Goal: Information Seeking & Learning: Find specific fact

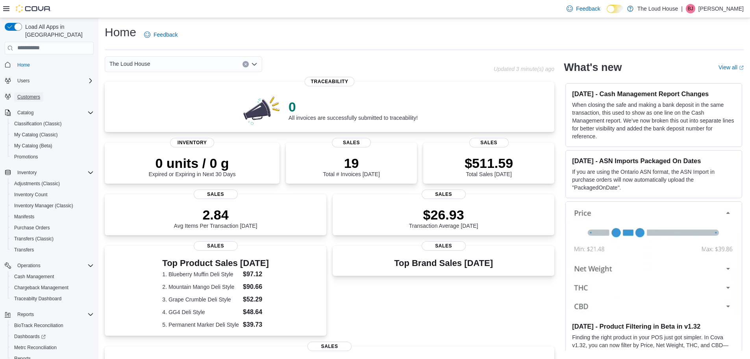
click at [34, 94] on span "Customers" at bounding box center [28, 97] width 23 height 6
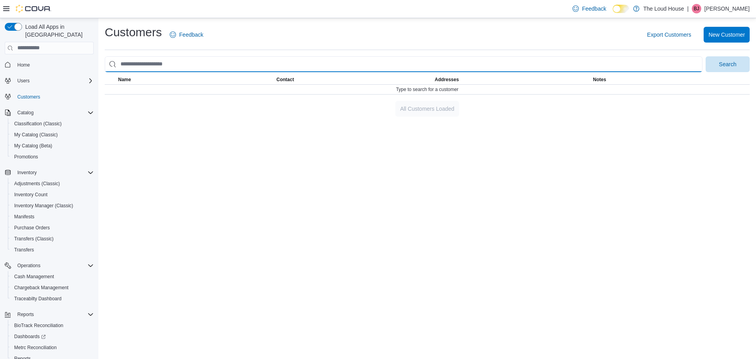
click at [294, 68] on input "search" at bounding box center [403, 64] width 597 height 16
type input "*****"
click at [705, 56] on button "Search" at bounding box center [727, 64] width 44 height 16
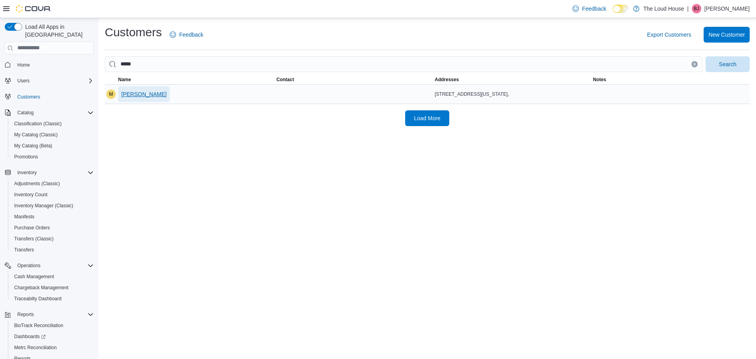
click at [131, 95] on span "[PERSON_NAME]" at bounding box center [143, 94] width 45 height 8
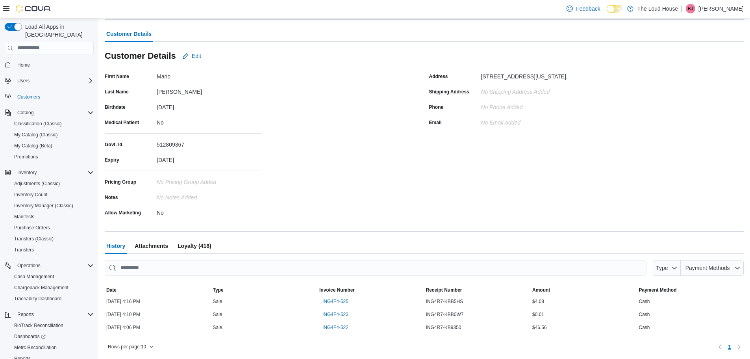
scroll to position [45, 0]
click at [336, 326] on span "ING4F4-522" at bounding box center [335, 327] width 26 height 6
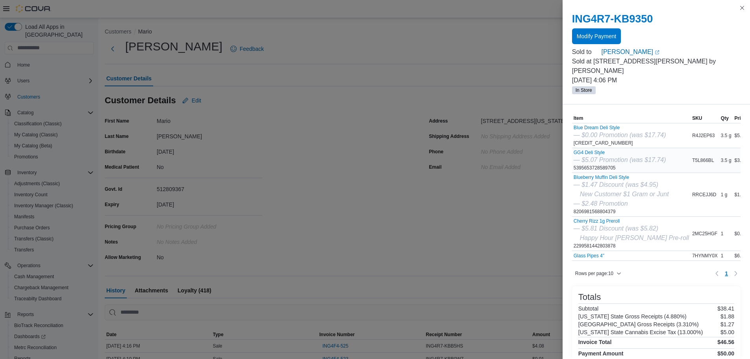
scroll to position [39, 0]
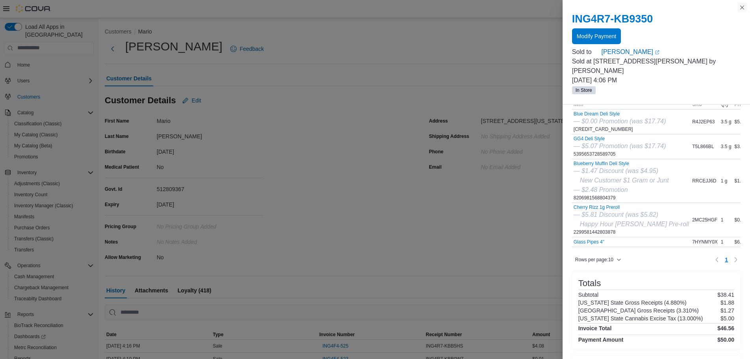
click at [741, 7] on button "Close this dialog" at bounding box center [741, 7] width 9 height 9
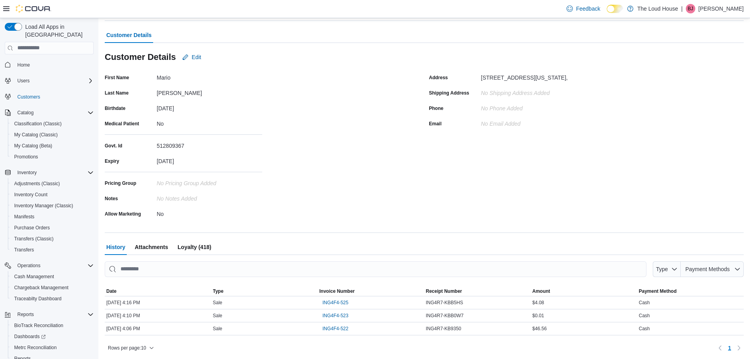
scroll to position [45, 0]
click at [334, 298] on span "ING4F4-525" at bounding box center [335, 301] width 26 height 6
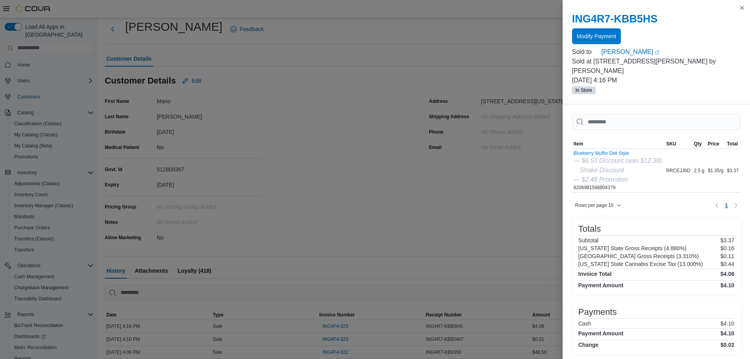
scroll to position [6, 0]
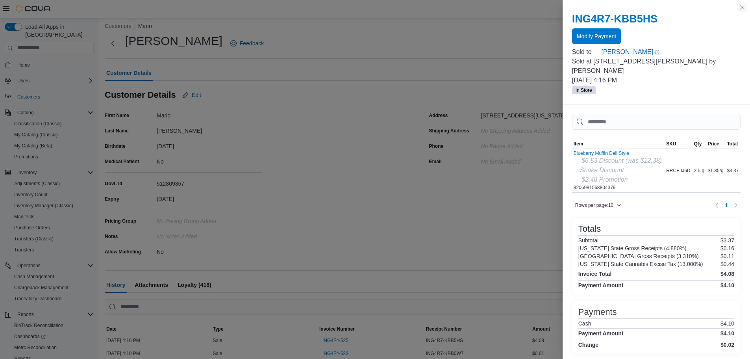
click at [740, 9] on button "Close this dialog" at bounding box center [741, 7] width 9 height 9
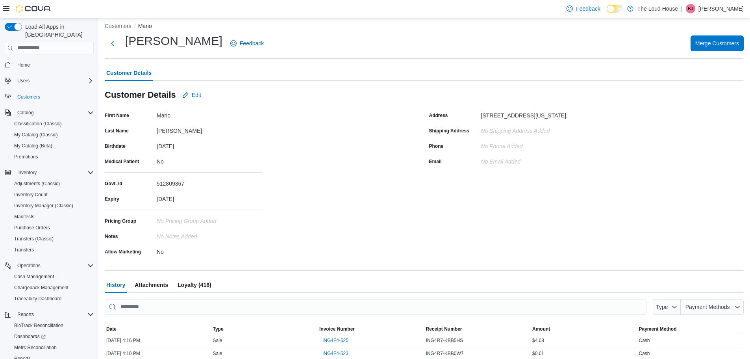
click at [362, 196] on div "First Name [PERSON_NAME] Last Name [PERSON_NAME] Birthdate [DEMOGRAPHIC_DATA] M…" at bounding box center [262, 183] width 315 height 148
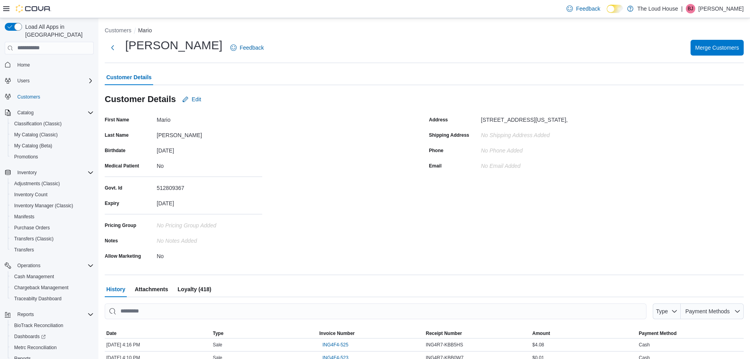
scroll to position [0, 0]
